Goal: Task Accomplishment & Management: Use online tool/utility

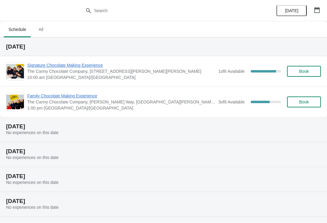
click at [83, 66] on span "Signature Chocolate Making Experience" at bounding box center [121, 65] width 188 height 6
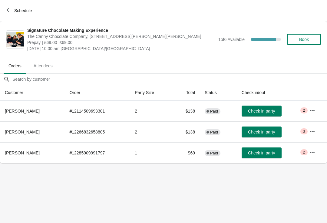
click at [309, 157] on button "button" at bounding box center [312, 152] width 11 height 11
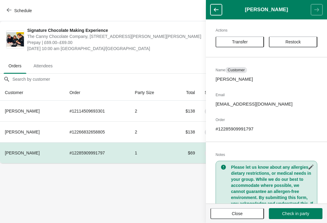
scroll to position [2, 0]
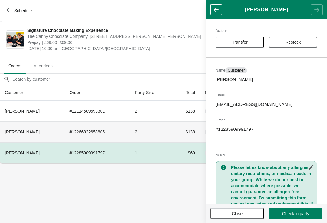
click at [78, 139] on td "# 12266832658805" at bounding box center [97, 131] width 65 height 21
click at [78, 128] on td "# 12266832658805" at bounding box center [97, 131] width 65 height 21
click at [216, 8] on icon "button" at bounding box center [216, 10] width 6 height 6
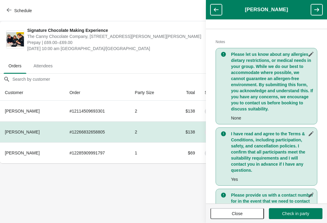
scroll to position [114, 0]
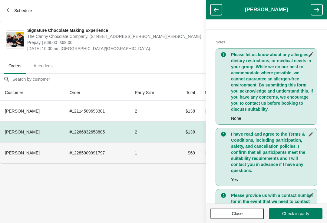
click at [102, 155] on td "# 12285909991797" at bounding box center [97, 152] width 65 height 21
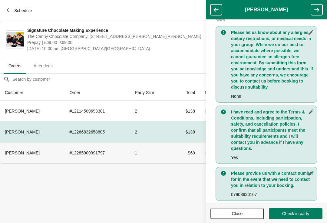
scroll to position [137, 0]
click at [136, 153] on td "1" at bounding box center [151, 152] width 42 height 21
click at [185, 155] on td "$69" at bounding box center [186, 152] width 28 height 21
click at [315, 8] on icon "button" at bounding box center [317, 10] width 6 height 6
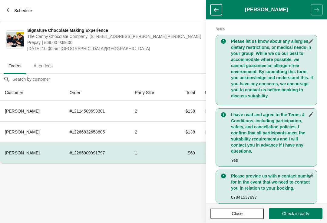
scroll to position [129, 0]
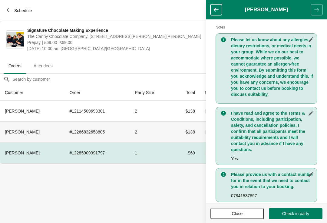
click at [155, 135] on td "2" at bounding box center [151, 131] width 42 height 21
click at [211, 13] on button "button" at bounding box center [216, 9] width 12 height 11
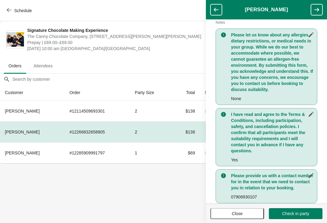
scroll to position [134, 0]
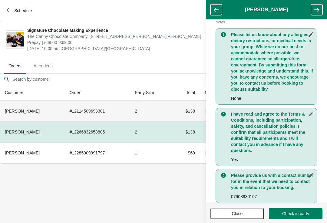
click at [167, 113] on td "2" at bounding box center [151, 111] width 42 height 21
click at [217, 9] on icon "button" at bounding box center [216, 10] width 6 height 6
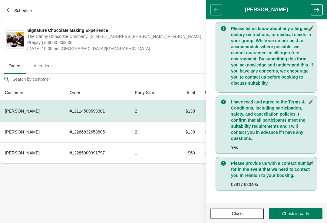
scroll to position [140, 0]
